Goal: Information Seeking & Learning: Learn about a topic

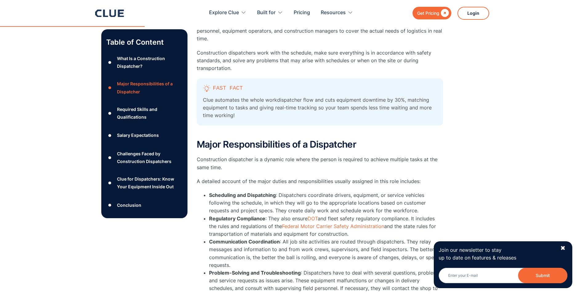
scroll to position [401, 0]
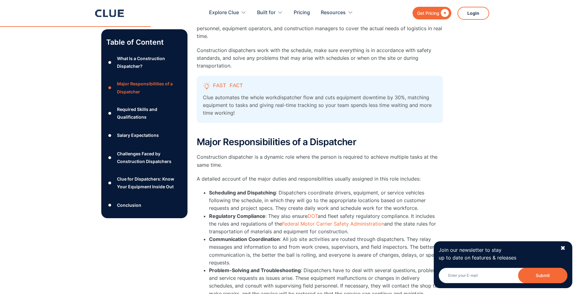
click at [313, 235] on li "Communication Coordination : All job site activities are routed through dispatc…" at bounding box center [326, 250] width 234 height 31
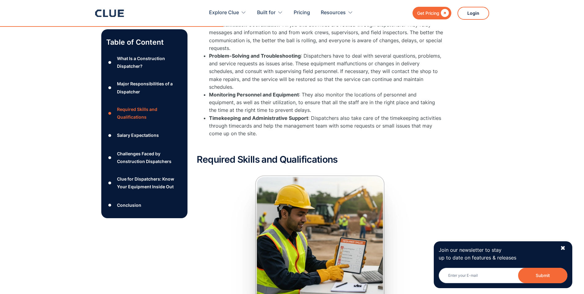
scroll to position [739, 0]
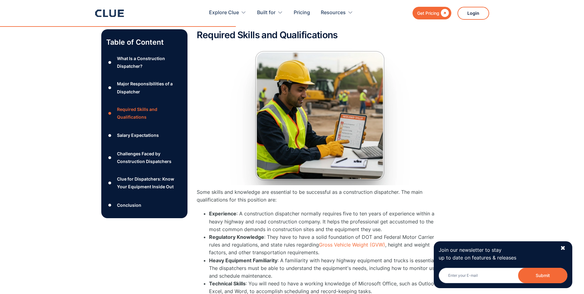
click at [241, 210] on li "Experience : A construction dispatcher normally requires five to ten years of e…" at bounding box center [326, 221] width 234 height 23
click at [257, 218] on li "Experience : A construction dispatcher normally requires five to ten years of e…" at bounding box center [326, 221] width 234 height 23
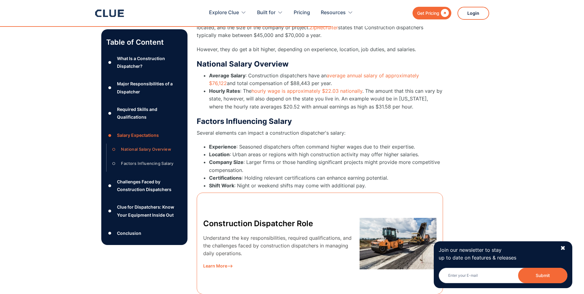
scroll to position [1294, 0]
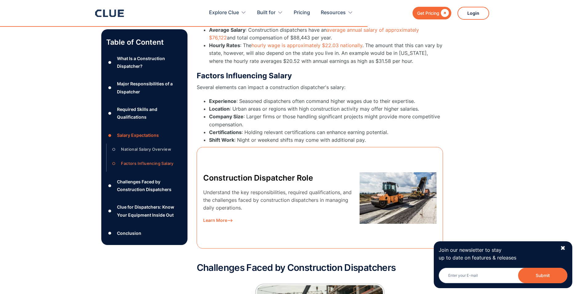
click at [283, 177] on div "Construction Dispatcher Role Understand the key responsibilities, required qual…" at bounding box center [277, 198] width 149 height 53
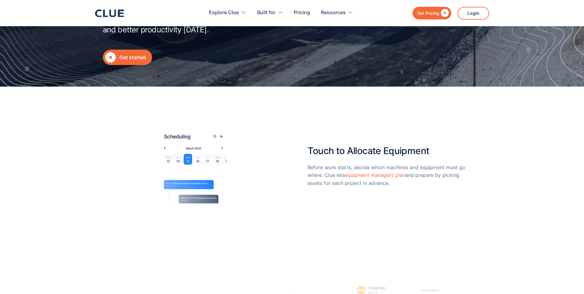
scroll to position [277, 0]
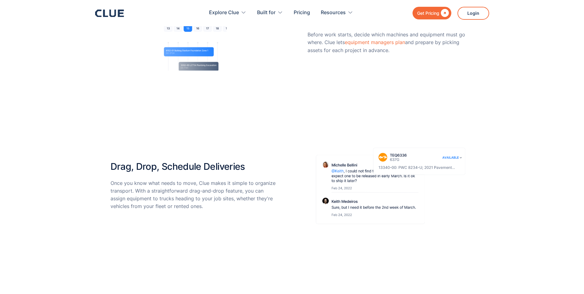
click at [218, 206] on p "Once you know what needs to move, Clue makes it simple to organize transport. W…" at bounding box center [194, 194] width 166 height 31
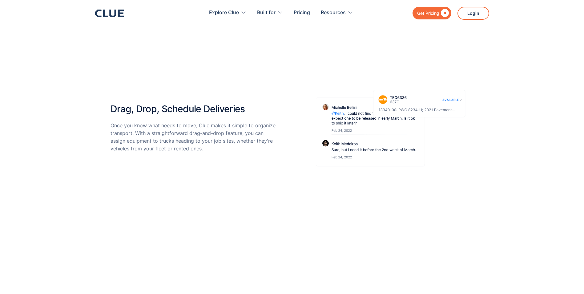
scroll to position [339, 0]
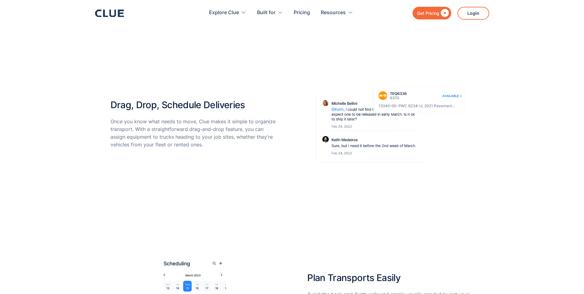
click at [230, 154] on div "Drag, Drop, Schedule Deliveries Once you know what needs to move, Clue makes it…" at bounding box center [194, 124] width 166 height 61
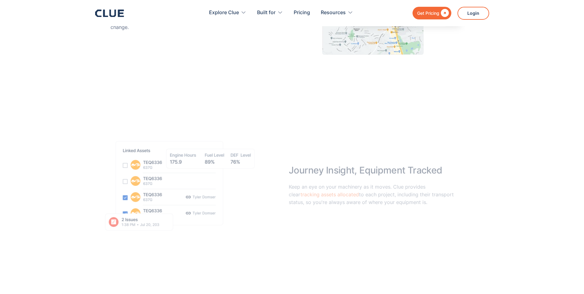
scroll to position [1017, 0]
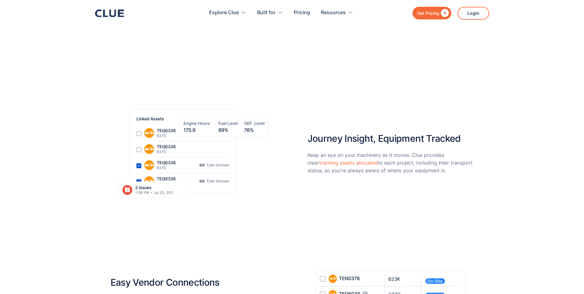
click at [557, 10] on header "Get Pricing  Explore Clue Solutions Tailored solutions for your construction e…" at bounding box center [292, 13] width 584 height 26
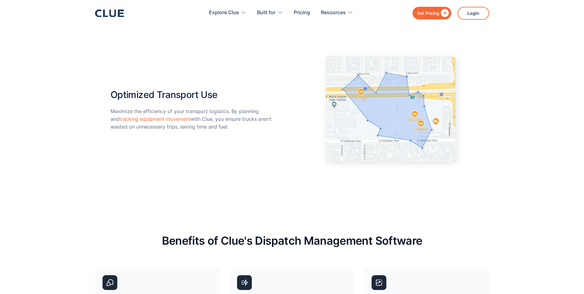
scroll to position [1541, 0]
